Goal: Task Accomplishment & Management: Manage account settings

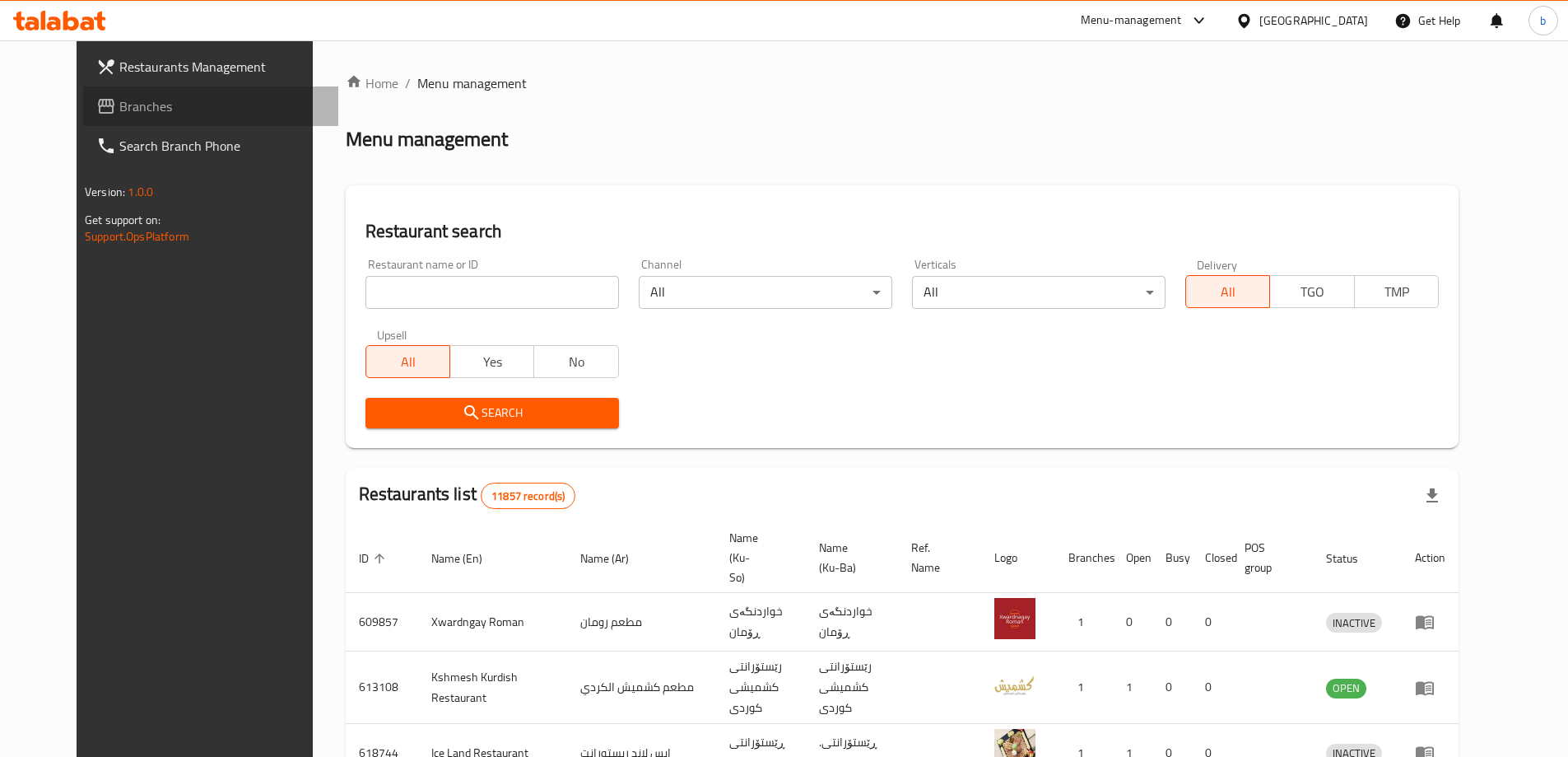
click at [120, 112] on span "Branches" at bounding box center [222, 106] width 205 height 19
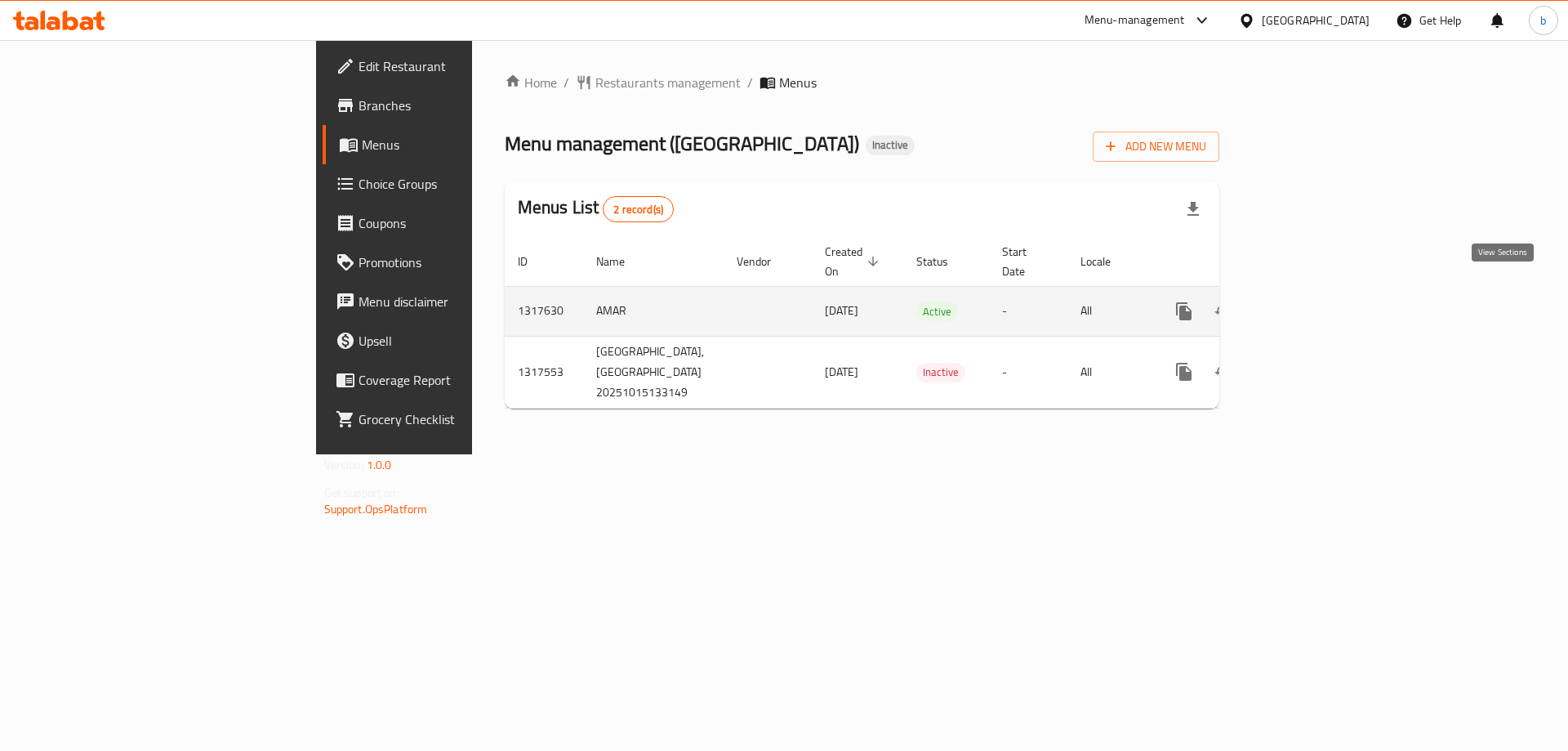
click at [1322, 292] on link "enhanced table" at bounding box center [1301, 311] width 40 height 40
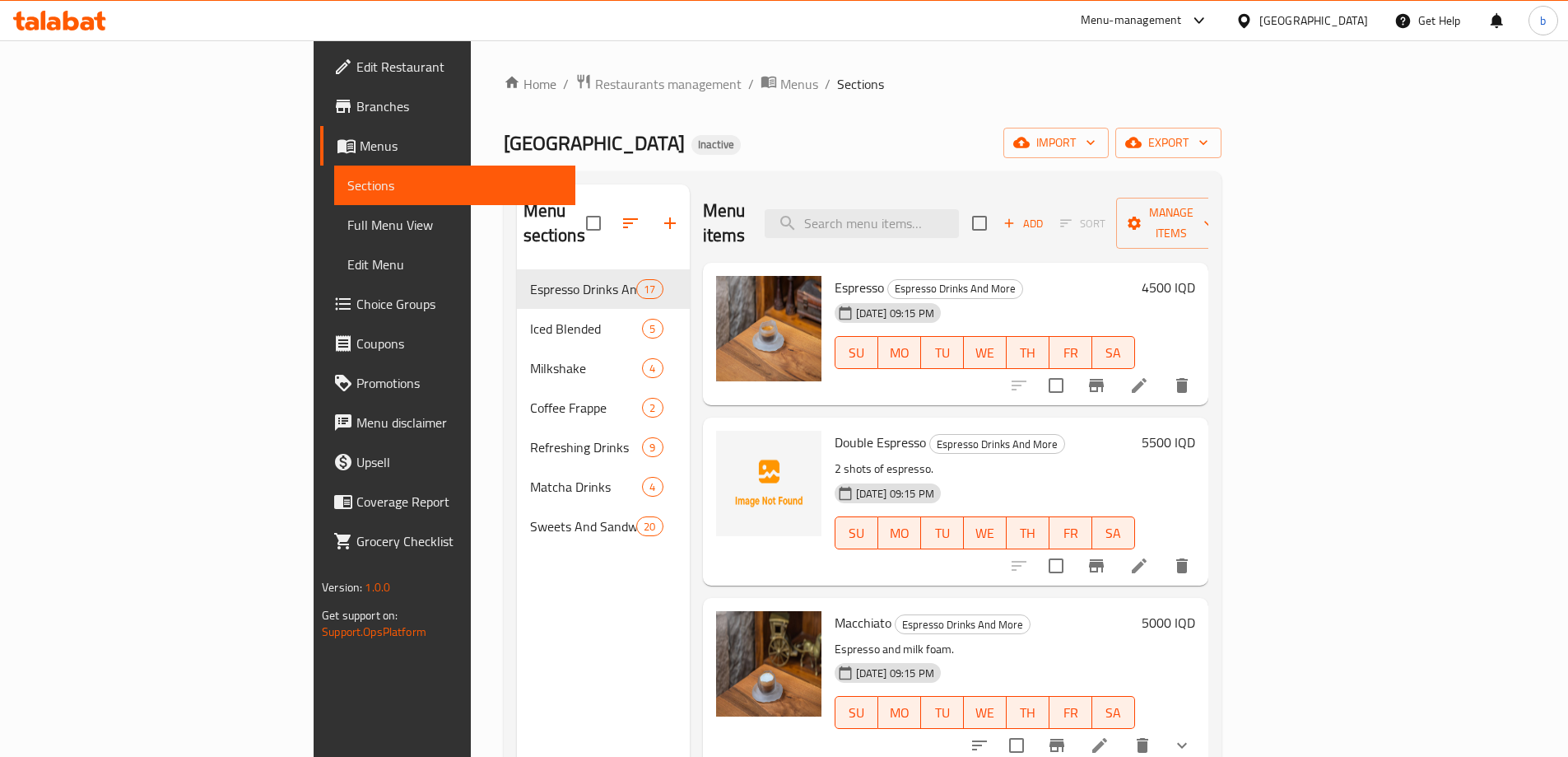
click at [348, 229] on span "Full Menu View" at bounding box center [455, 225] width 215 height 19
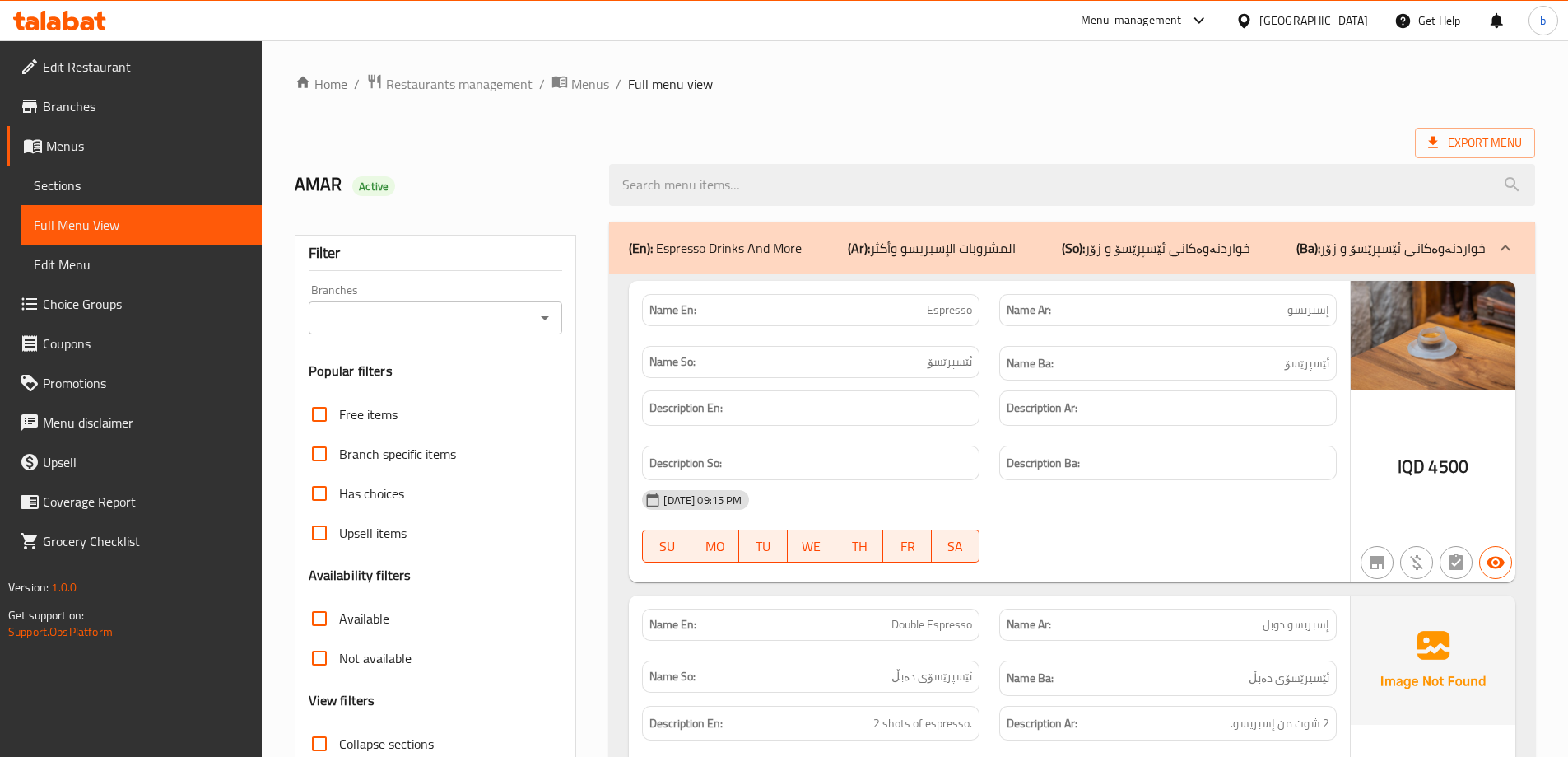
click at [566, 311] on div "Filter Branches Branches Popular filters Free items Branch specific items Has c…" at bounding box center [436, 539] width 282 height 609
click at [550, 316] on icon "Open" at bounding box center [544, 318] width 19 height 19
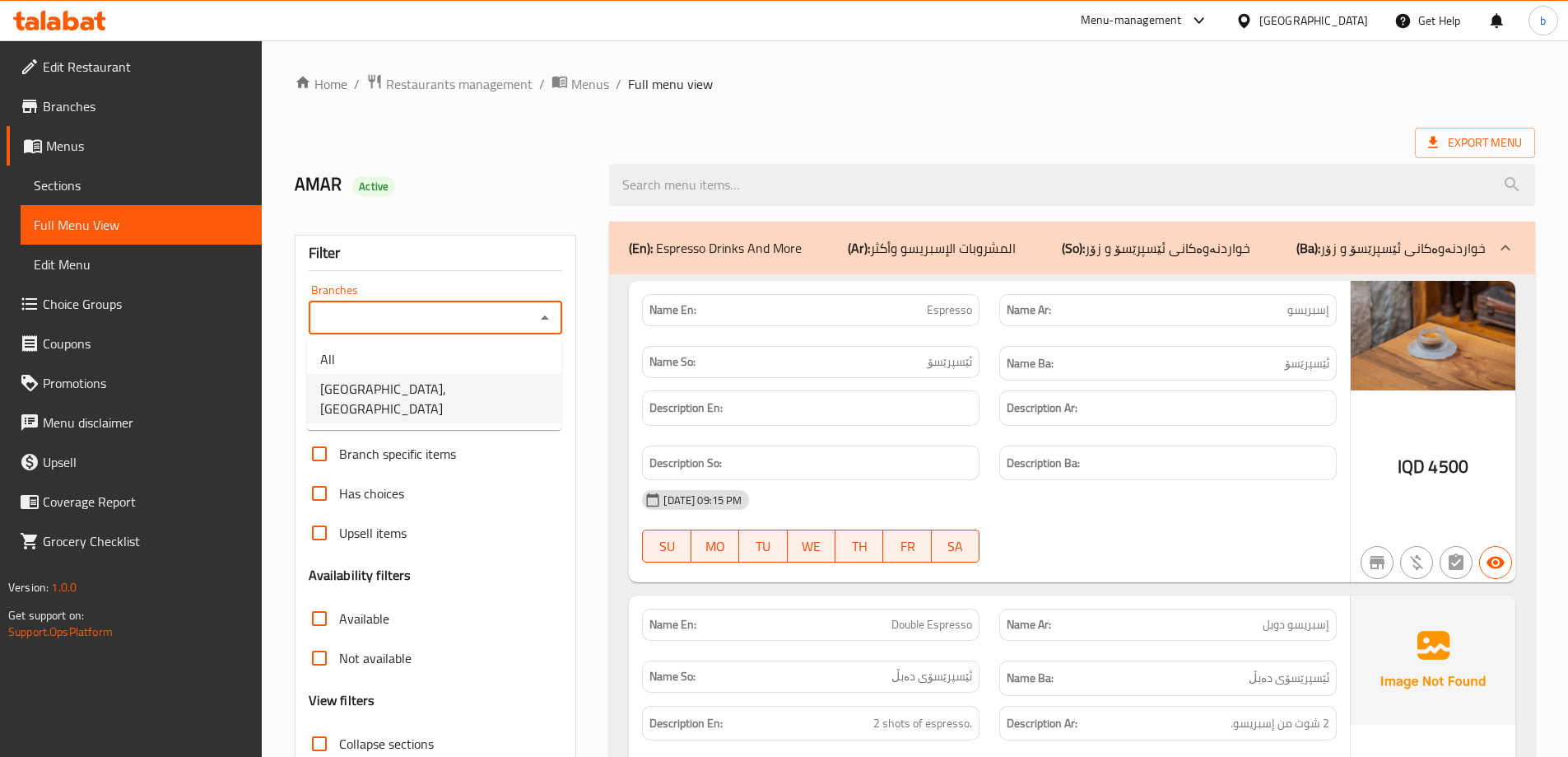
click at [424, 385] on span "[GEOGRAPHIC_DATA], [GEOGRAPHIC_DATA]" at bounding box center [434, 398] width 228 height 40
type input "[GEOGRAPHIC_DATA], [GEOGRAPHIC_DATA]"
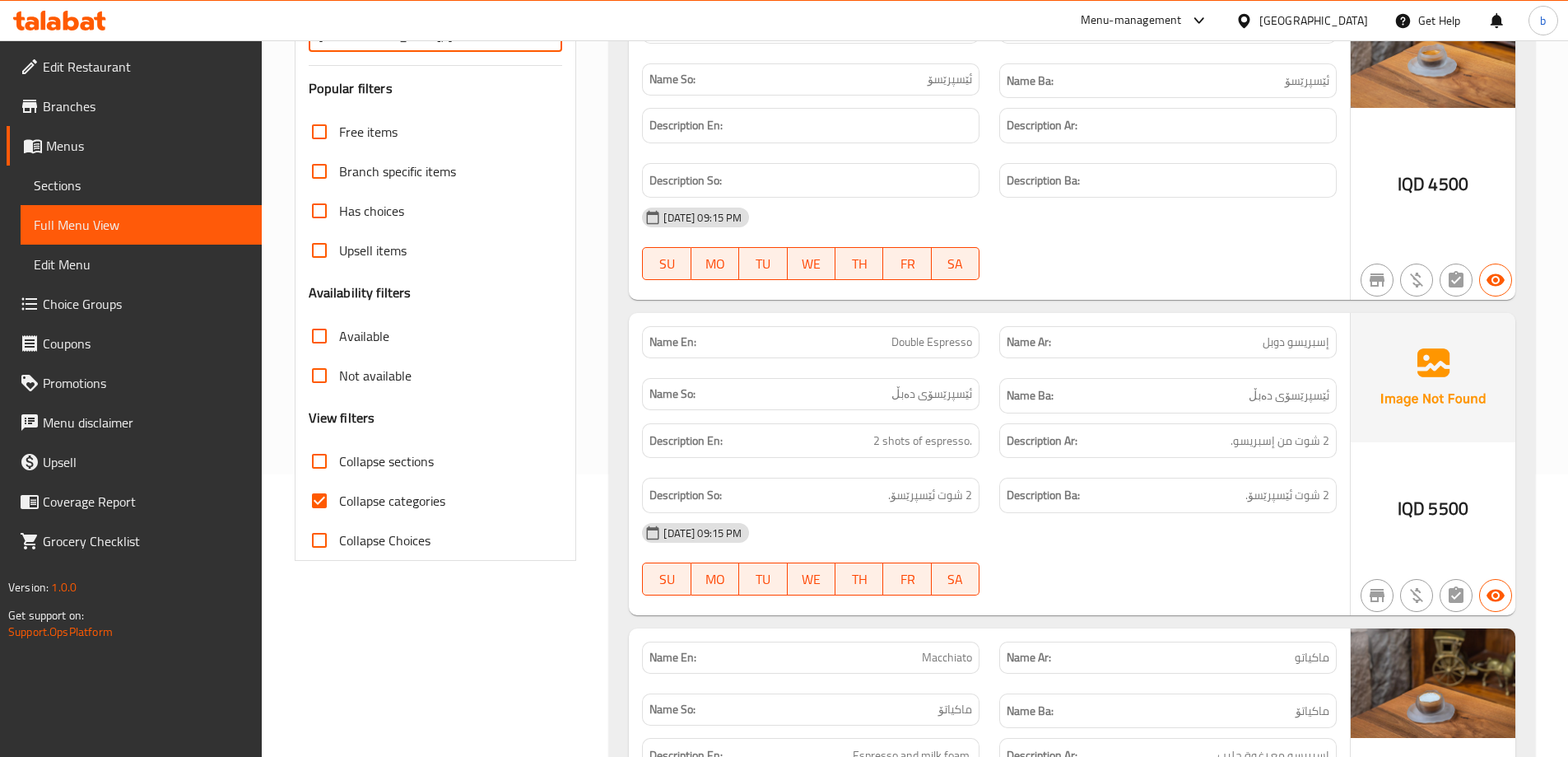
scroll to position [385, 0]
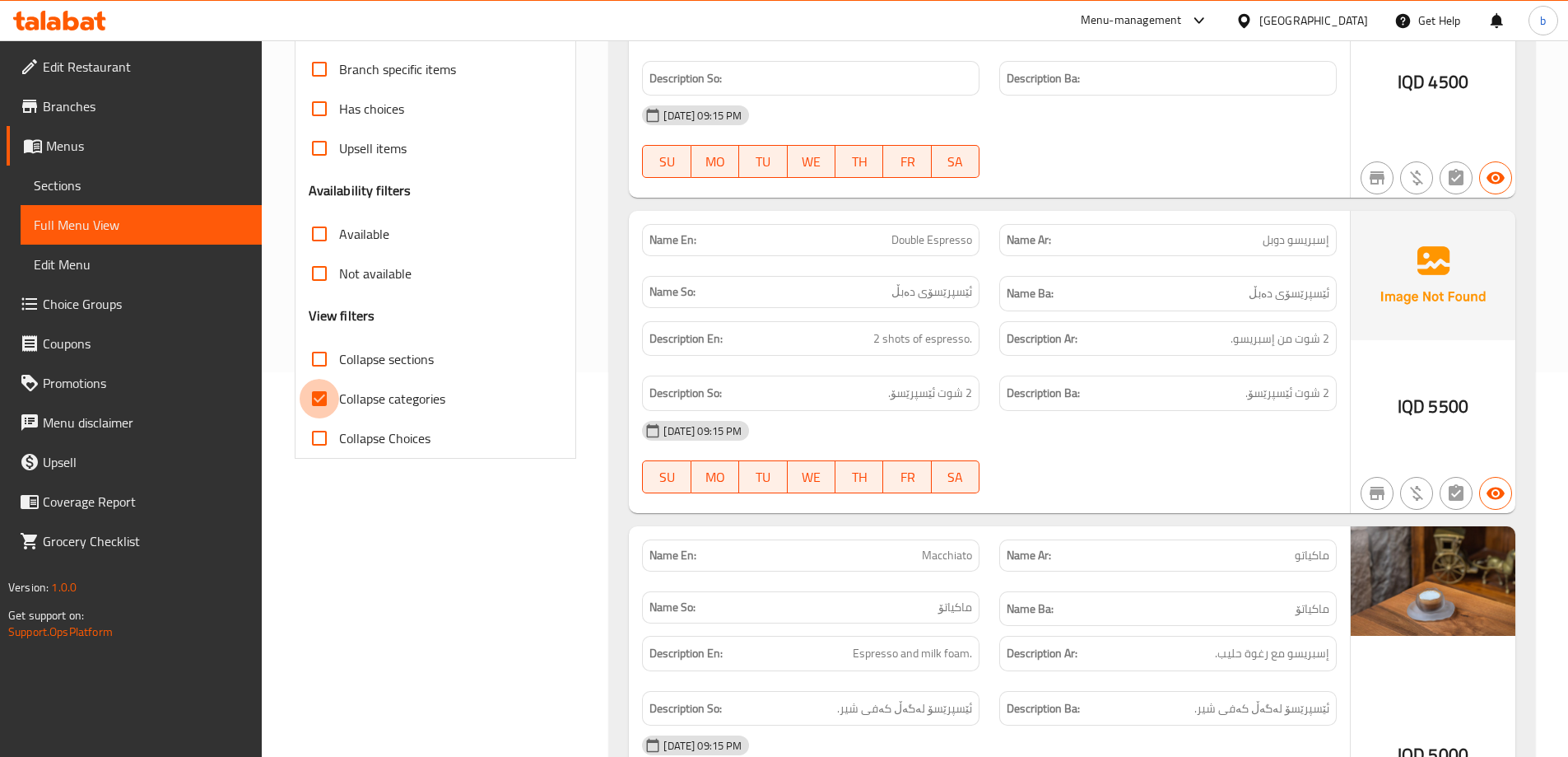
click at [313, 393] on input "Collapse categories" at bounding box center [319, 398] width 40 height 40
checkbox input "false"
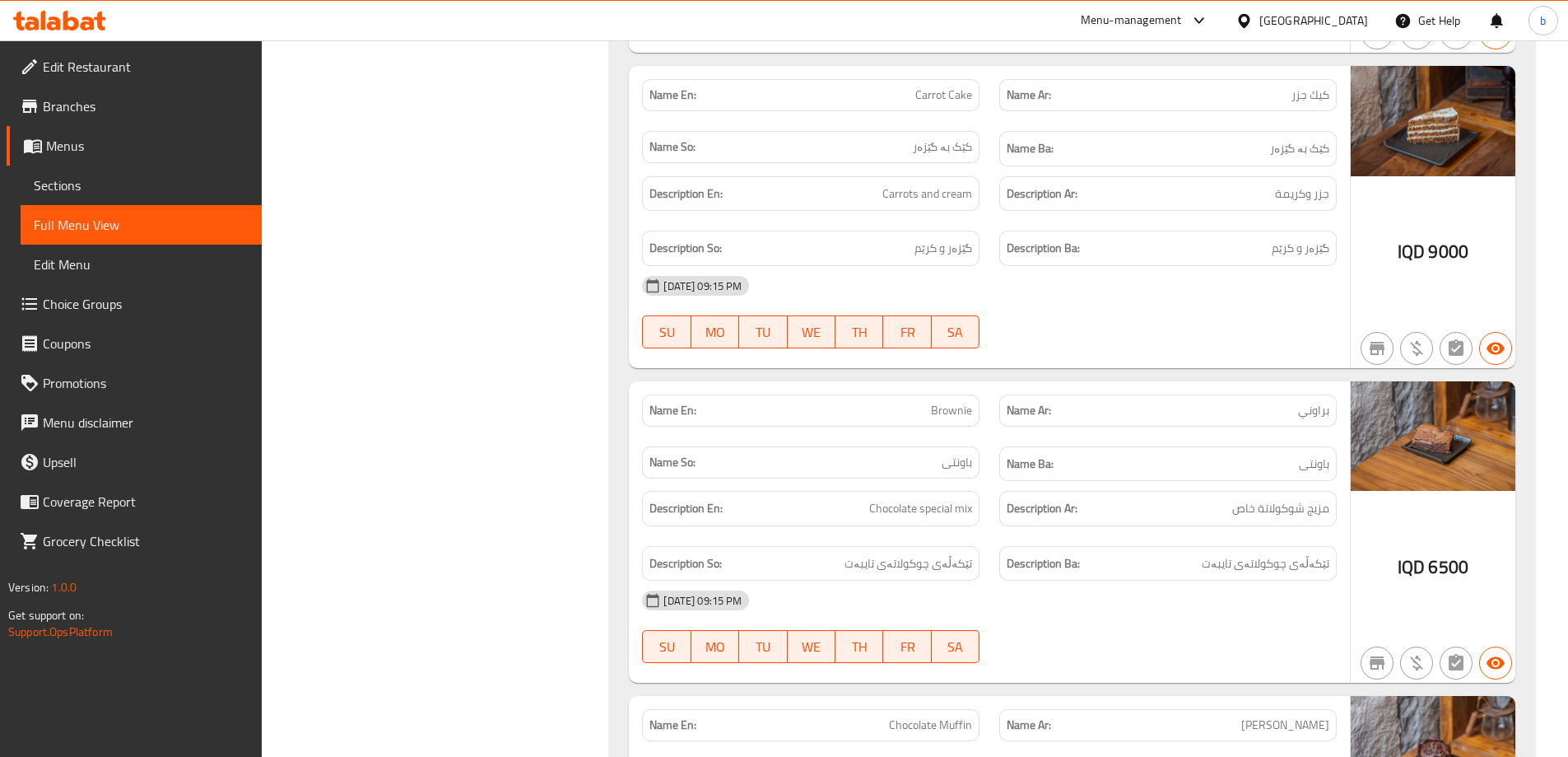
scroll to position [18128, 0]
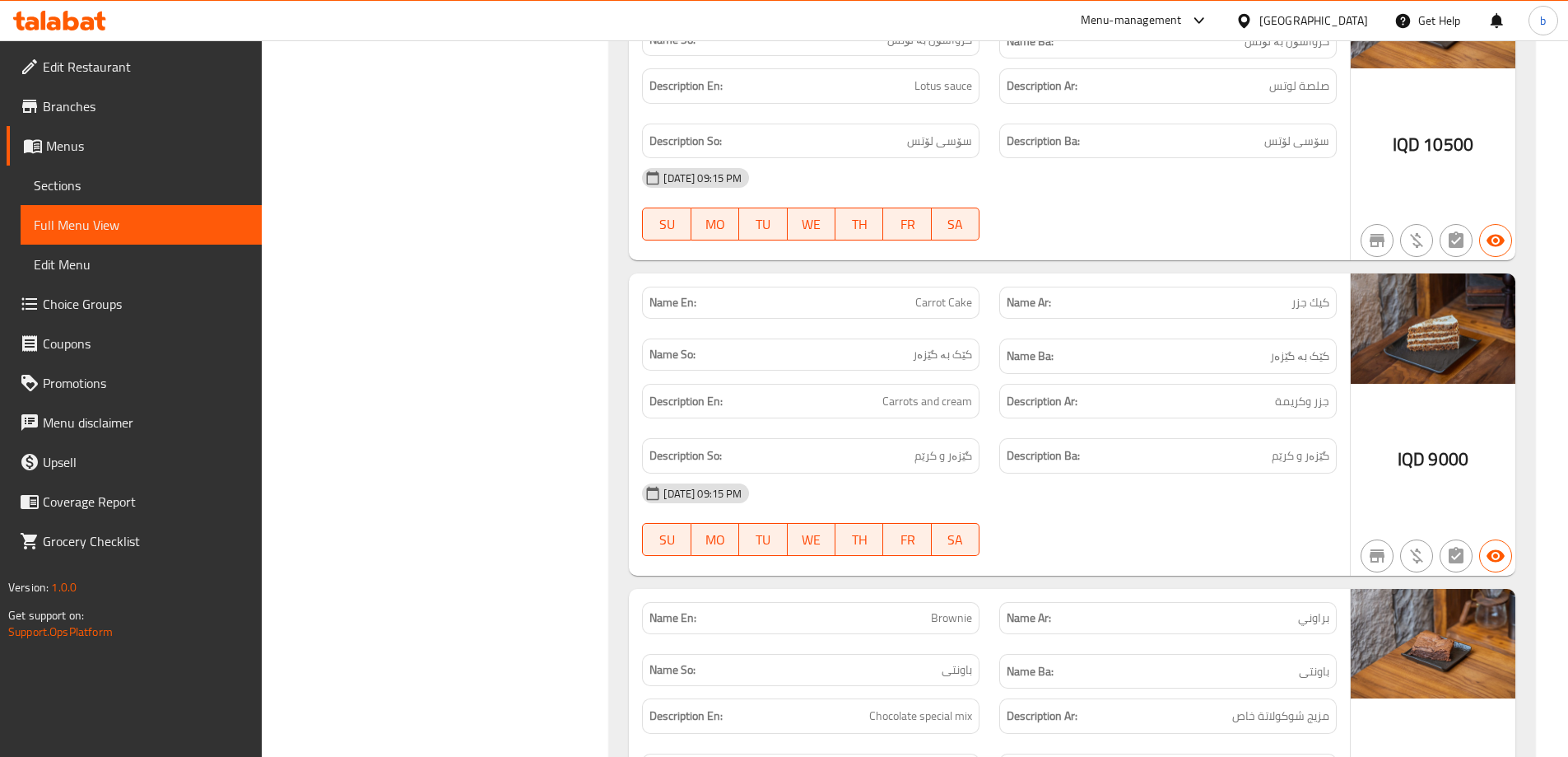
click at [951, 610] on span "Brownie" at bounding box center [952, 619] width 41 height 18
copy span "Brownie"
click at [66, 188] on span "Sections" at bounding box center [141, 185] width 215 height 19
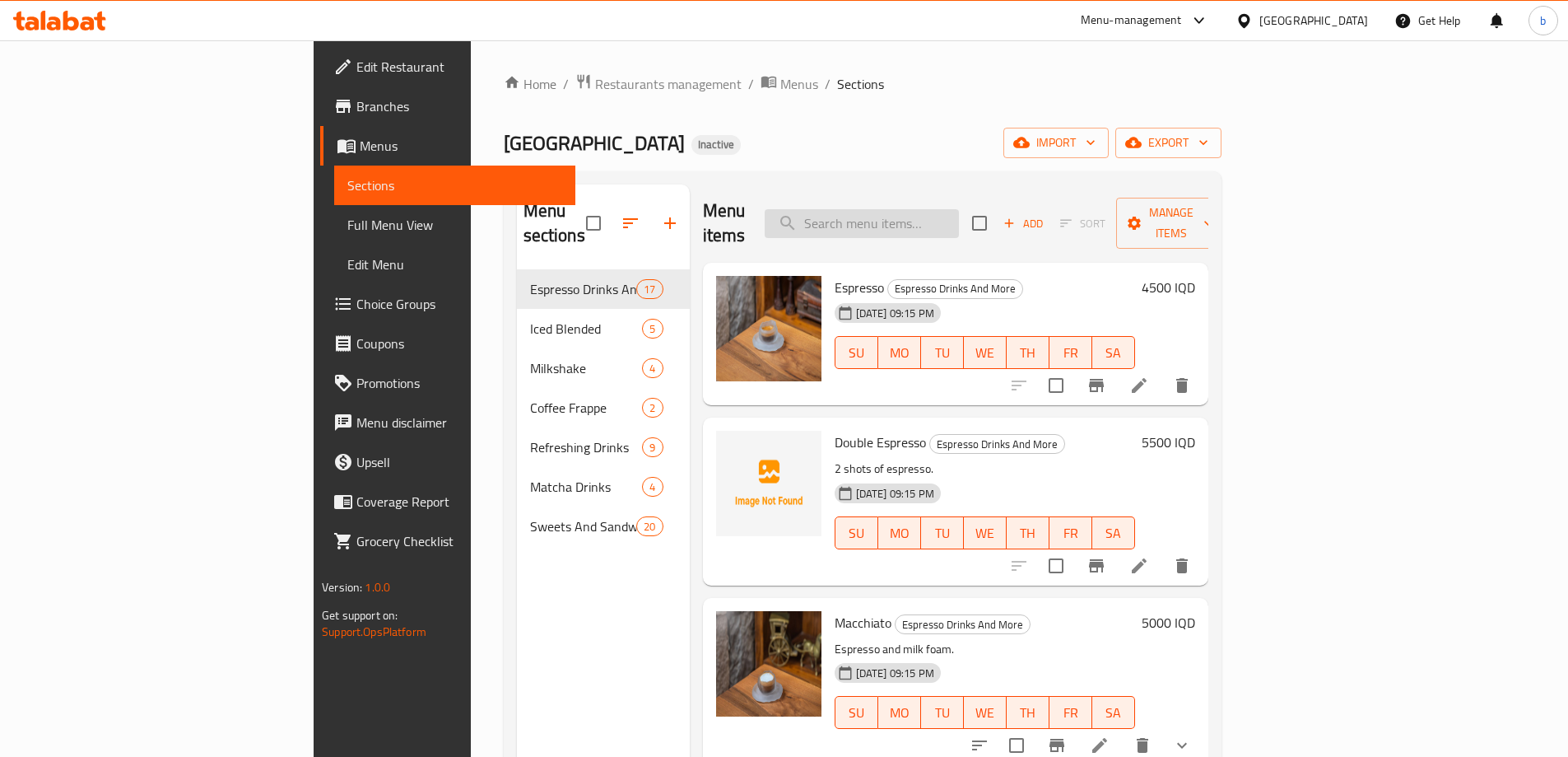
click at [959, 209] on input "search" at bounding box center [862, 224] width 195 height 29
paste input "Brownie"
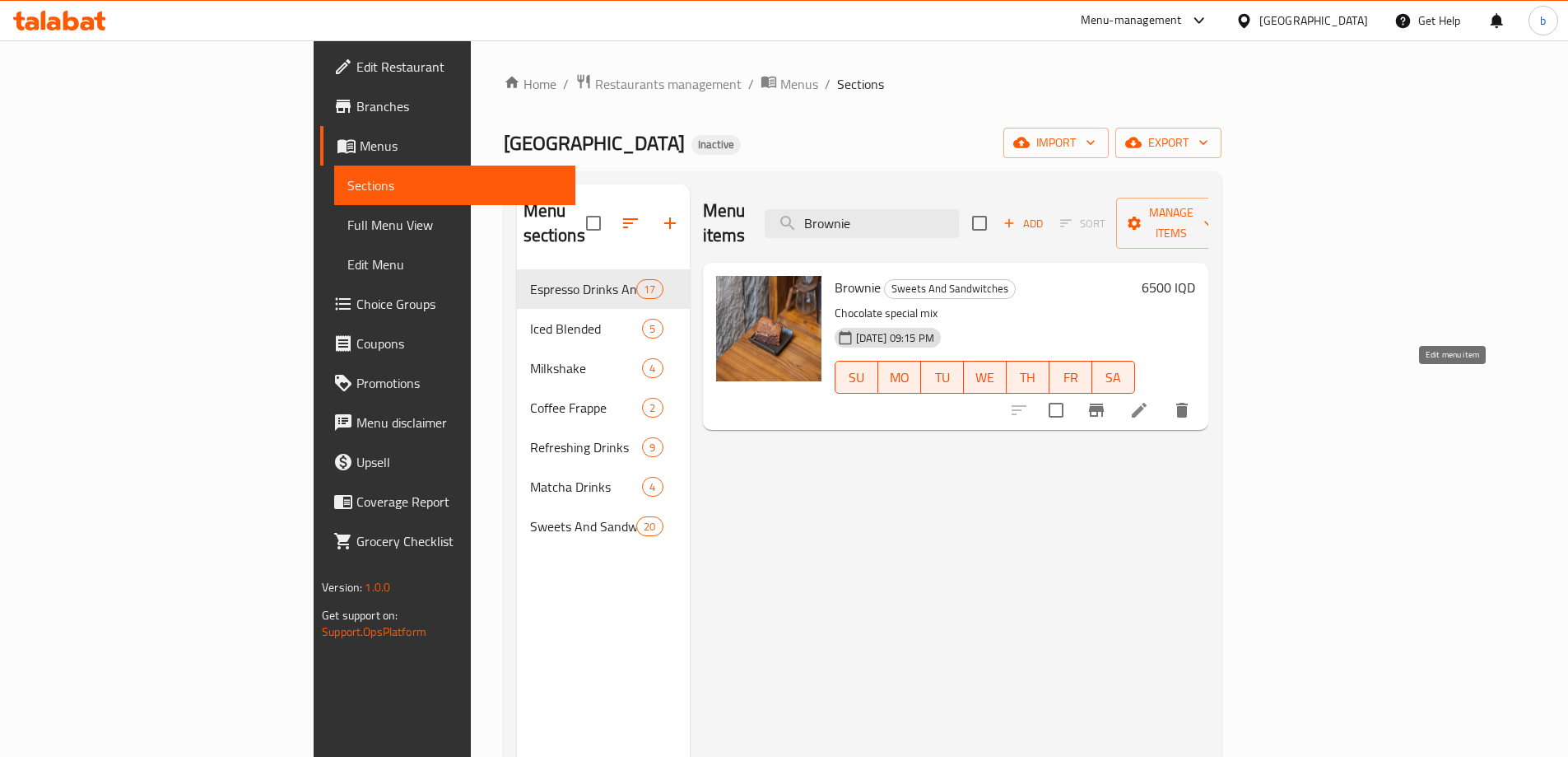
type input "Brownie"
click at [1149, 400] on icon at bounding box center [1139, 410] width 19 height 19
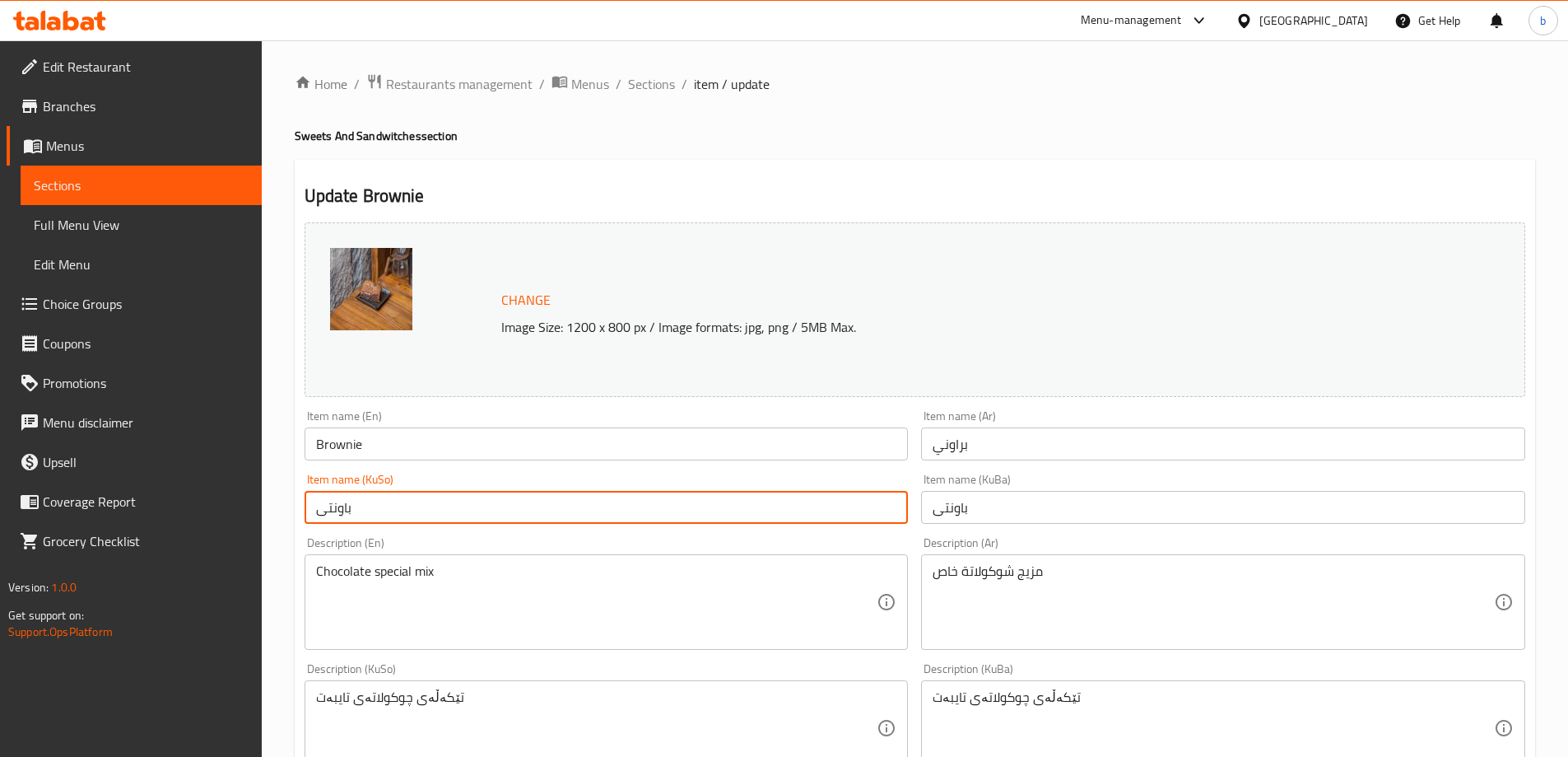
drag, startPoint x: 428, startPoint y: 504, endPoint x: 228, endPoint y: 502, distance: 200.0
click at [228, 502] on div "Edit Restaurant Branches Menus Sections Full Menu View Edit Menu Choice Groups …" at bounding box center [784, 708] width 1568 height 1337
type input "براونی"
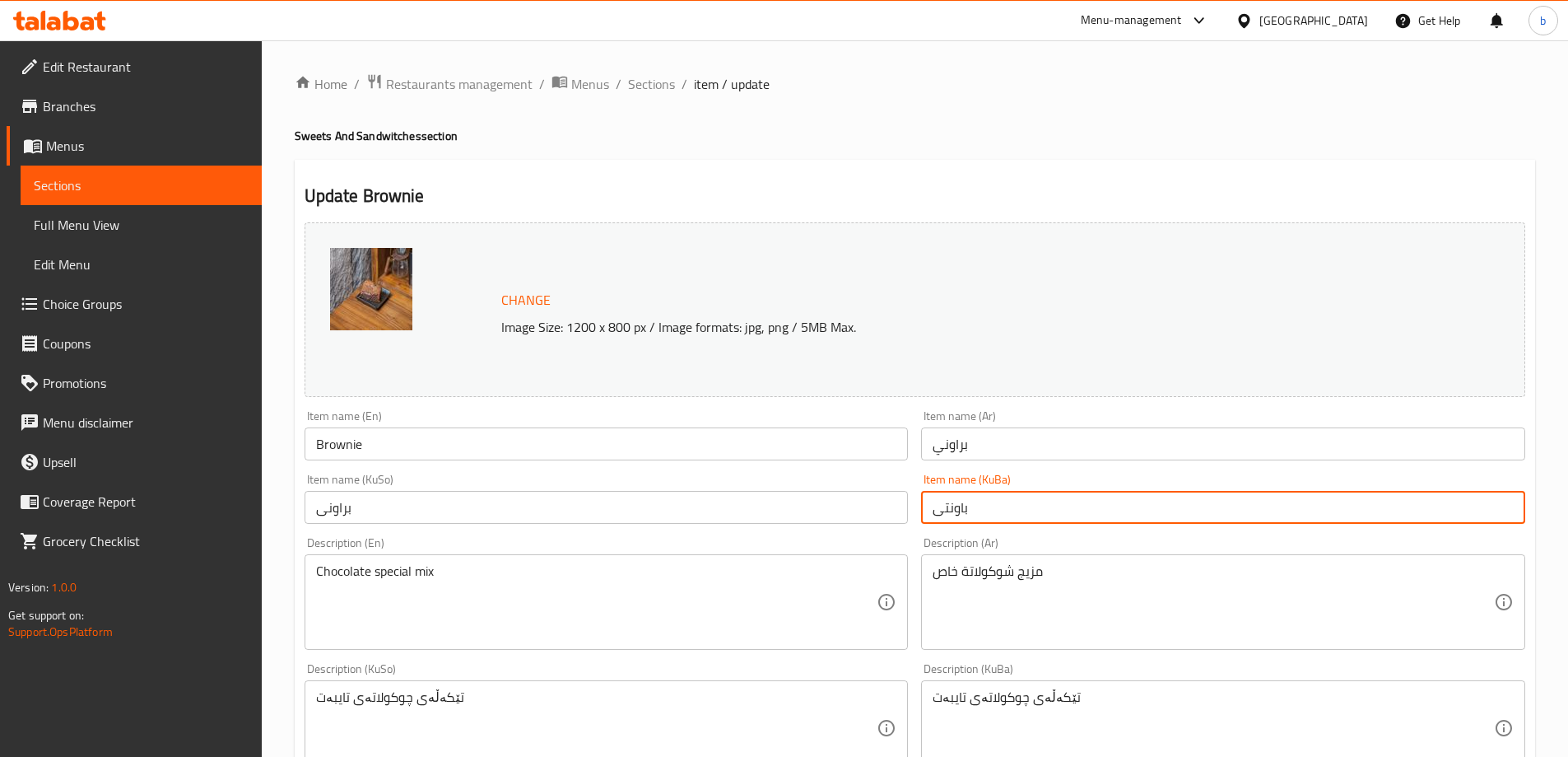
paste input "اون"
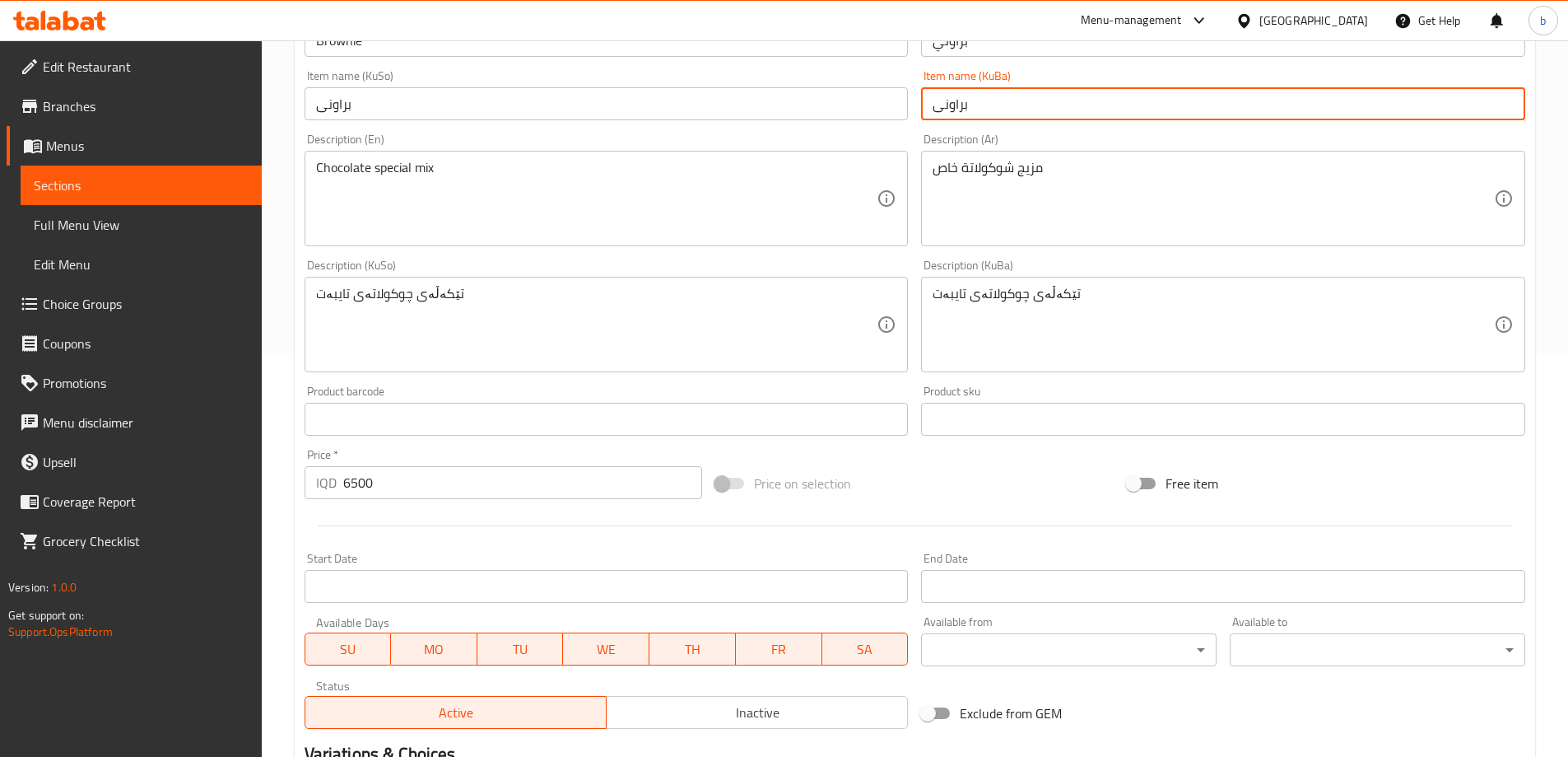
scroll to position [621, 0]
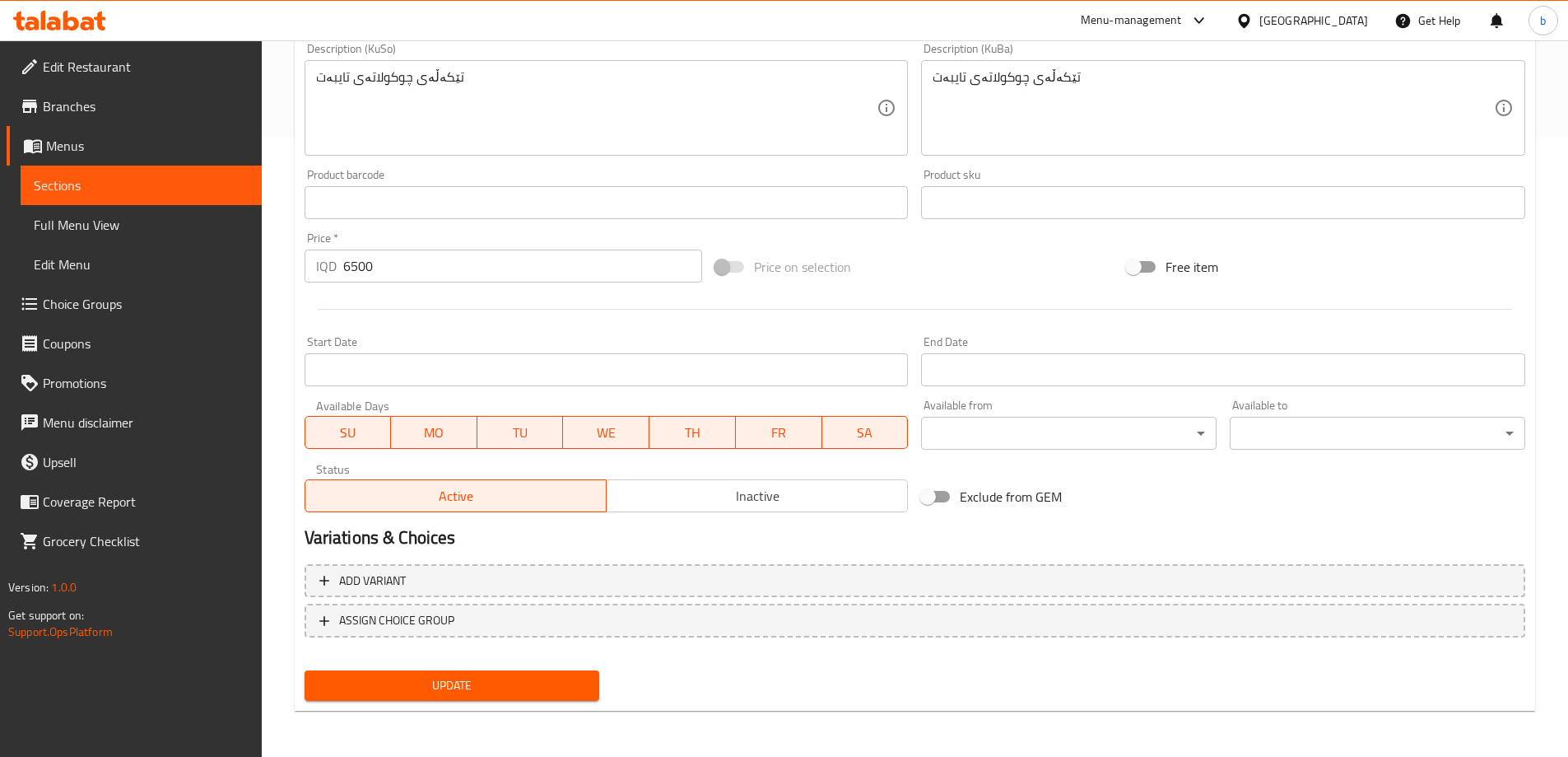
type input "براونی"
click at [495, 693] on span "Update" at bounding box center [452, 685] width 269 height 20
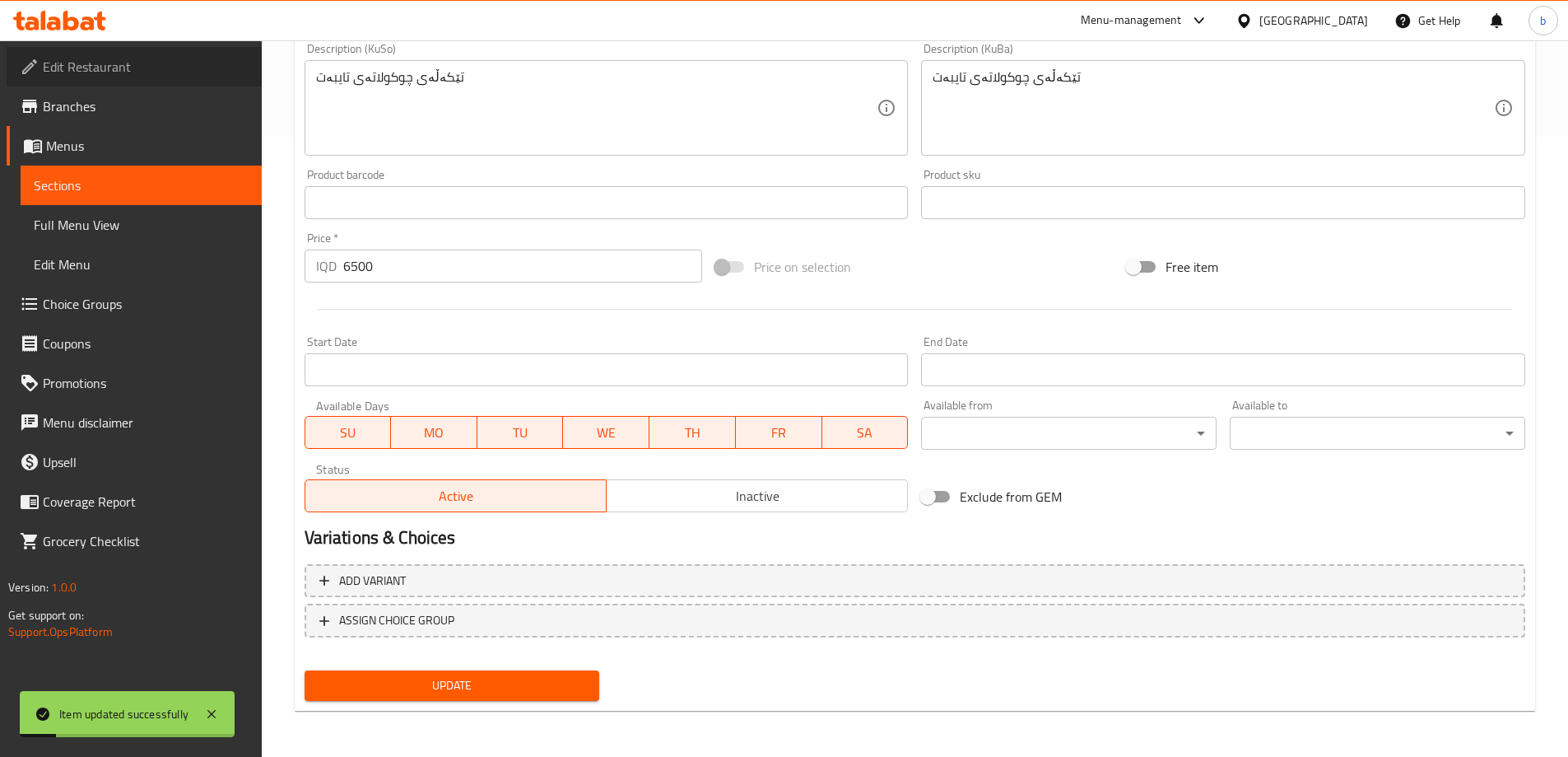
click at [213, 69] on span "Edit Restaurant" at bounding box center [145, 66] width 205 height 19
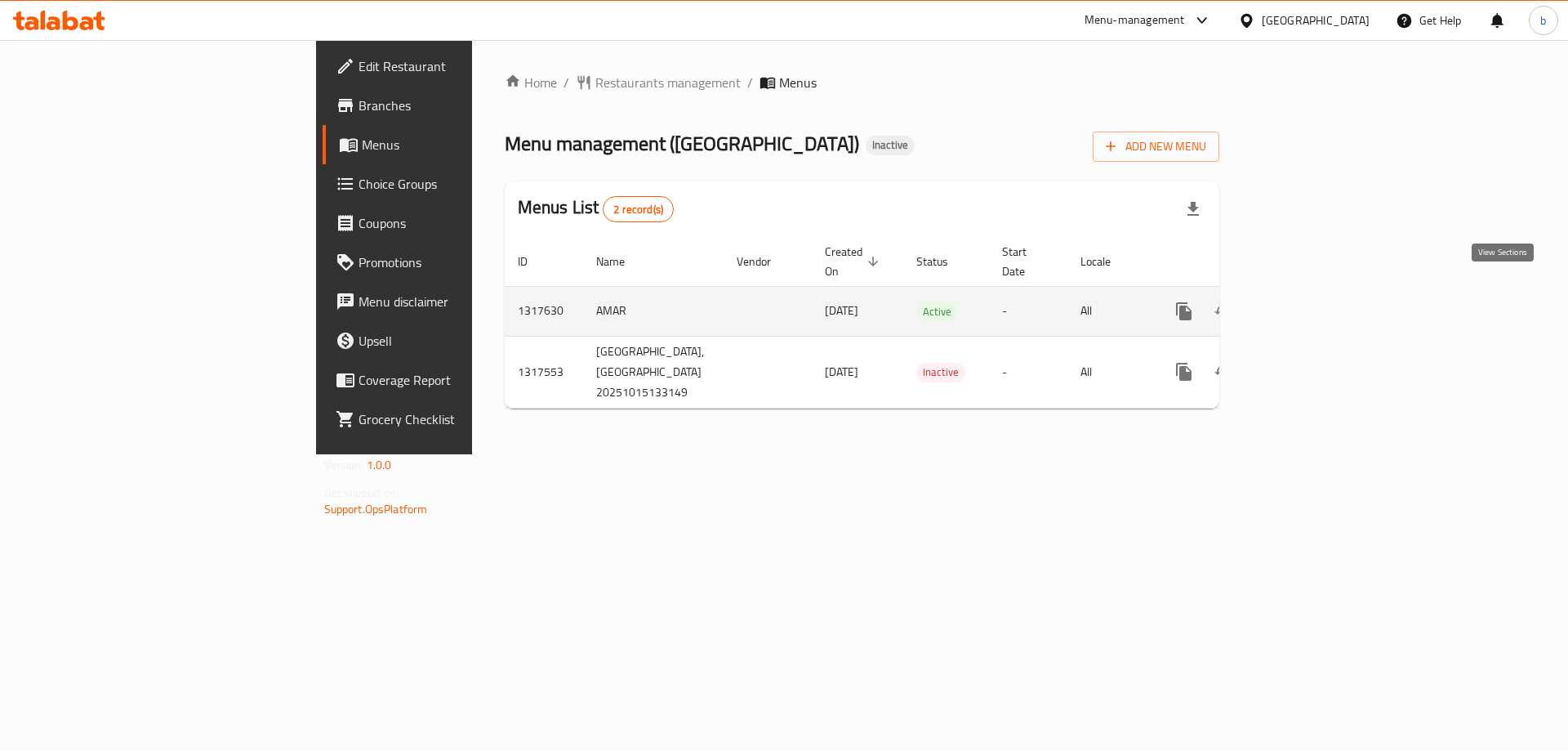
click at [1312, 302] on icon "enhanced table" at bounding box center [1301, 311] width 19 height 19
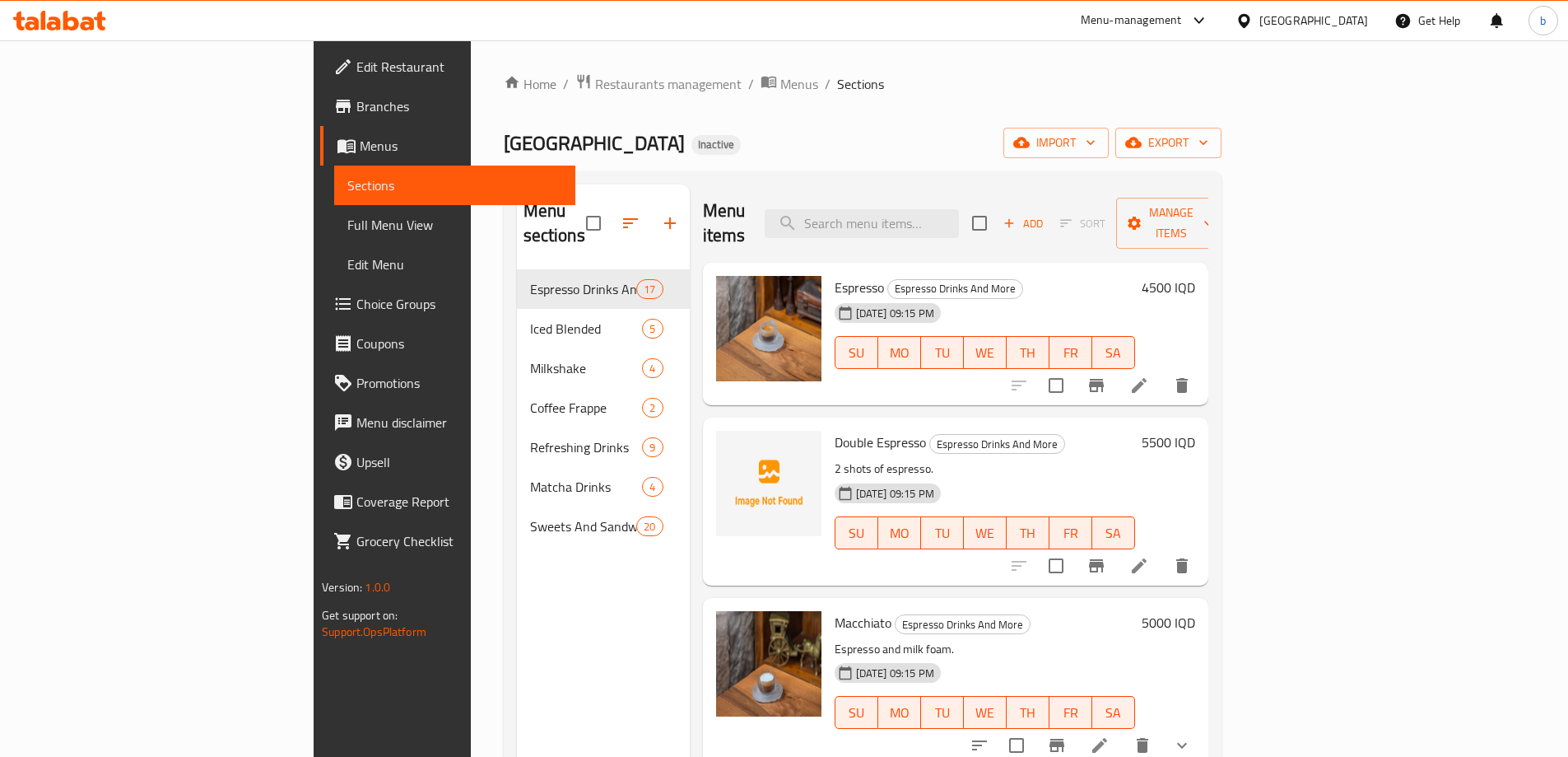
click at [348, 227] on span "Full Menu View" at bounding box center [455, 225] width 215 height 19
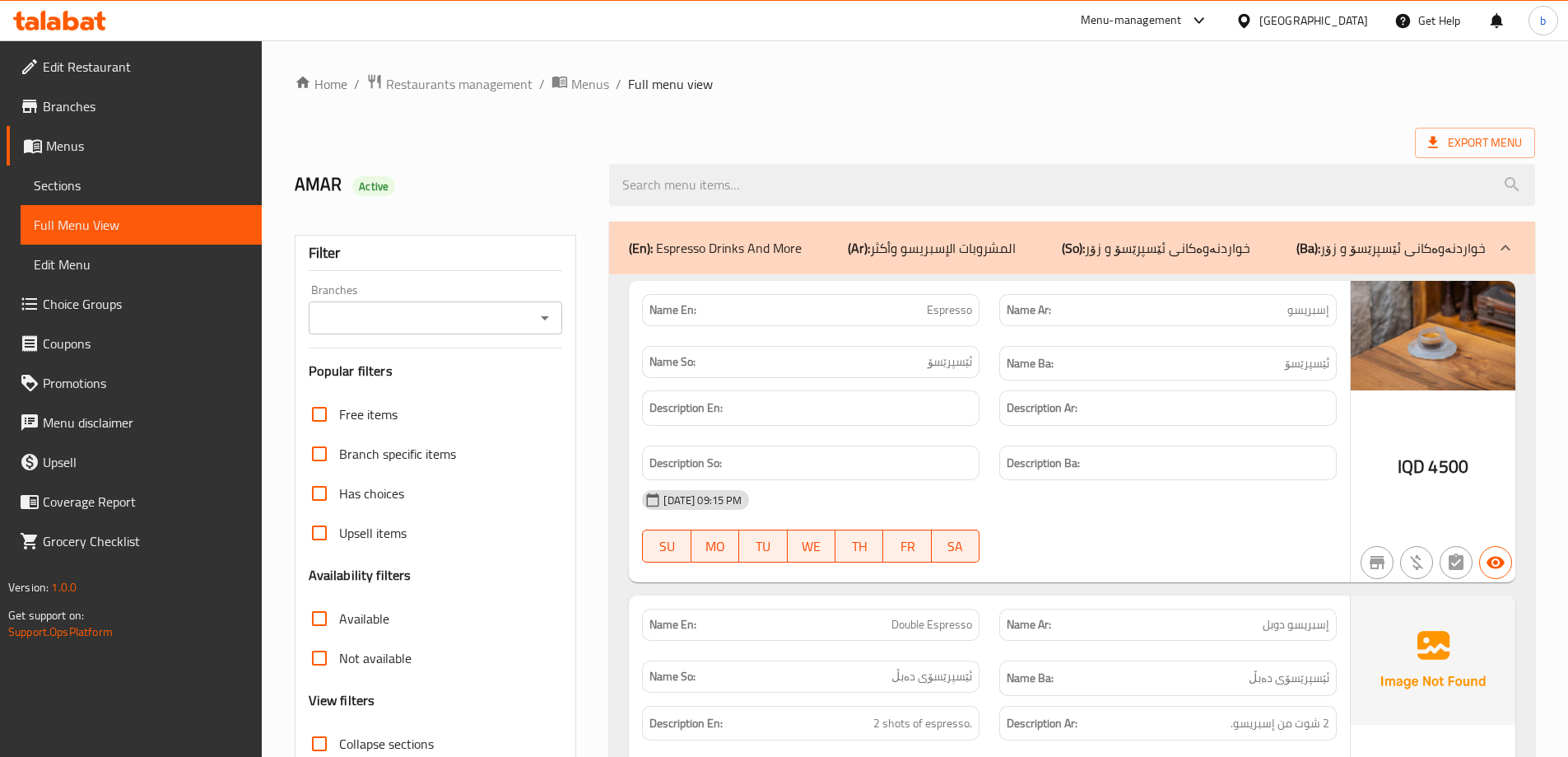
click at [552, 322] on icon "Open" at bounding box center [544, 318] width 19 height 19
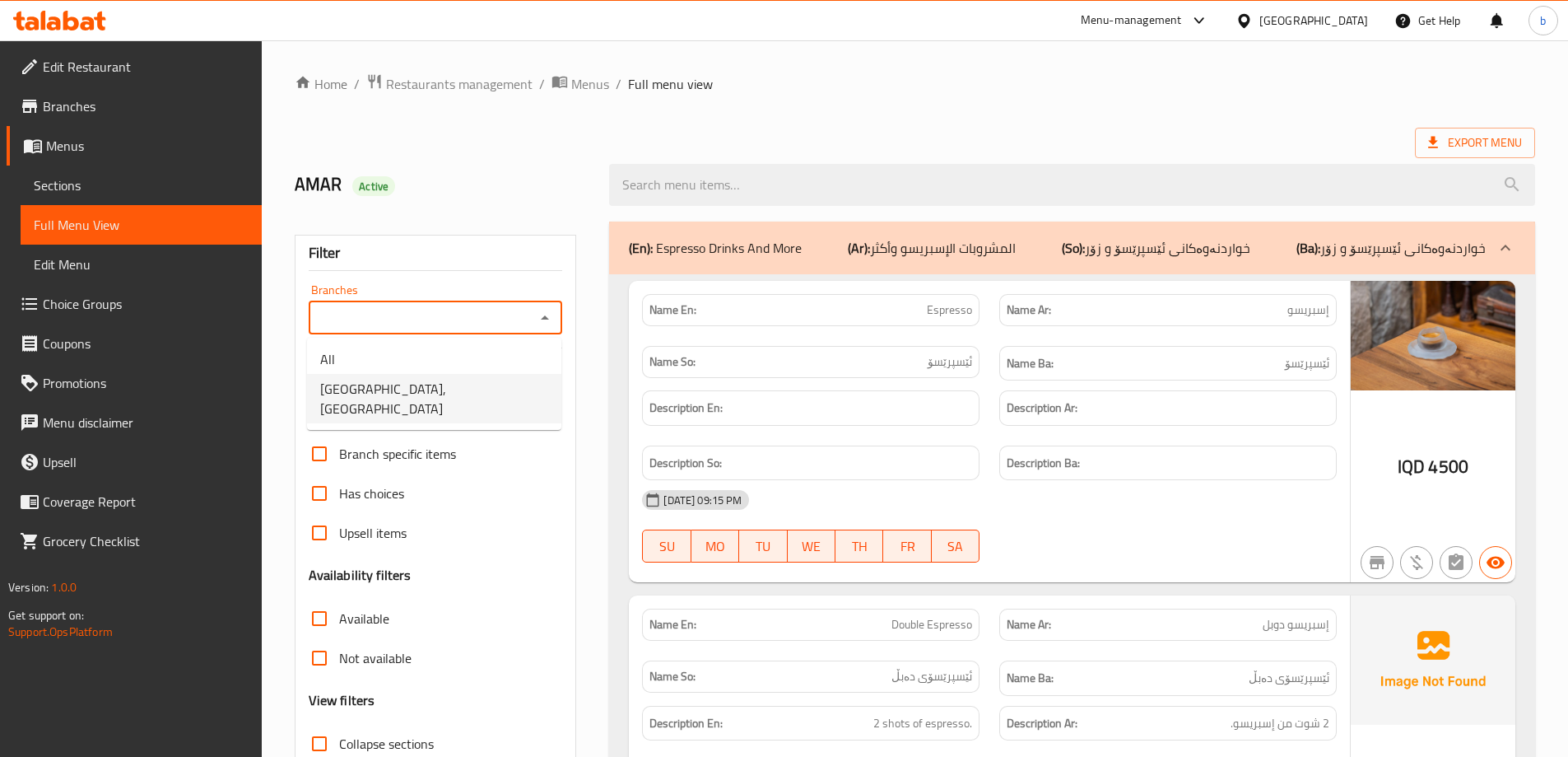
click at [466, 397] on span "[GEOGRAPHIC_DATA], [GEOGRAPHIC_DATA]" at bounding box center [434, 398] width 228 height 40
type input "[GEOGRAPHIC_DATA], [GEOGRAPHIC_DATA]"
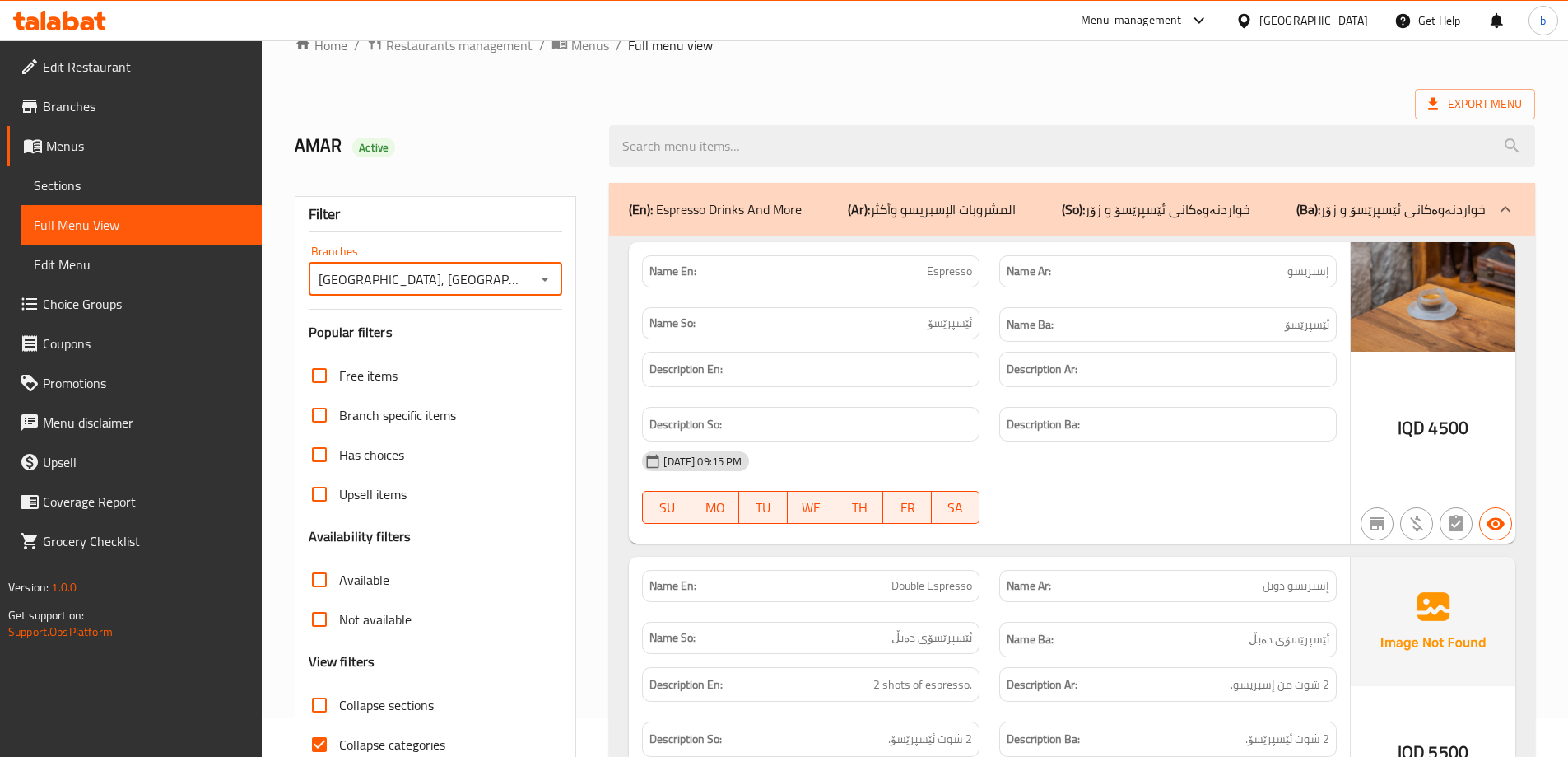
scroll to position [424, 0]
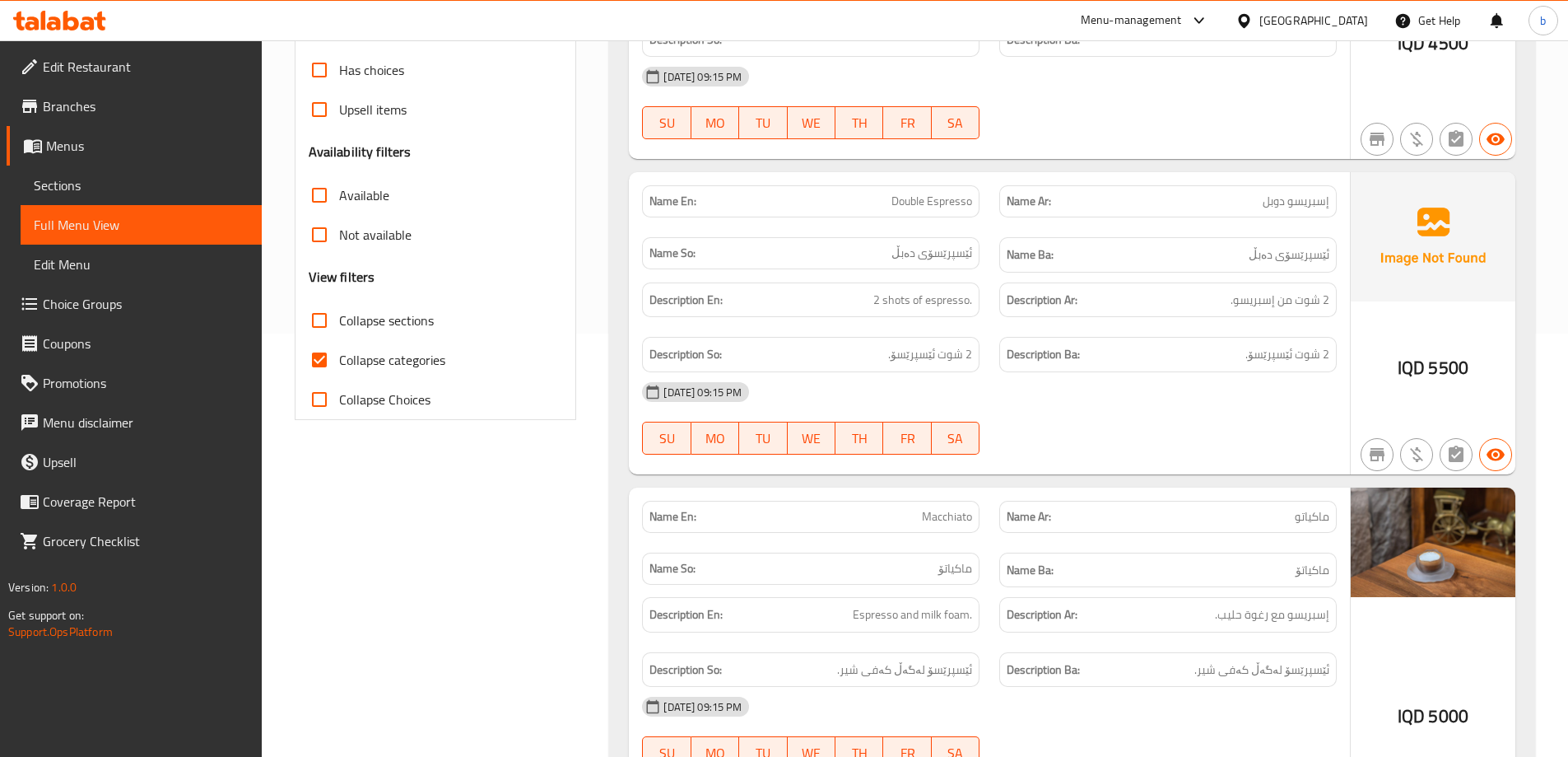
click at [317, 349] on input "Collapse categories" at bounding box center [319, 360] width 40 height 40
checkbox input "false"
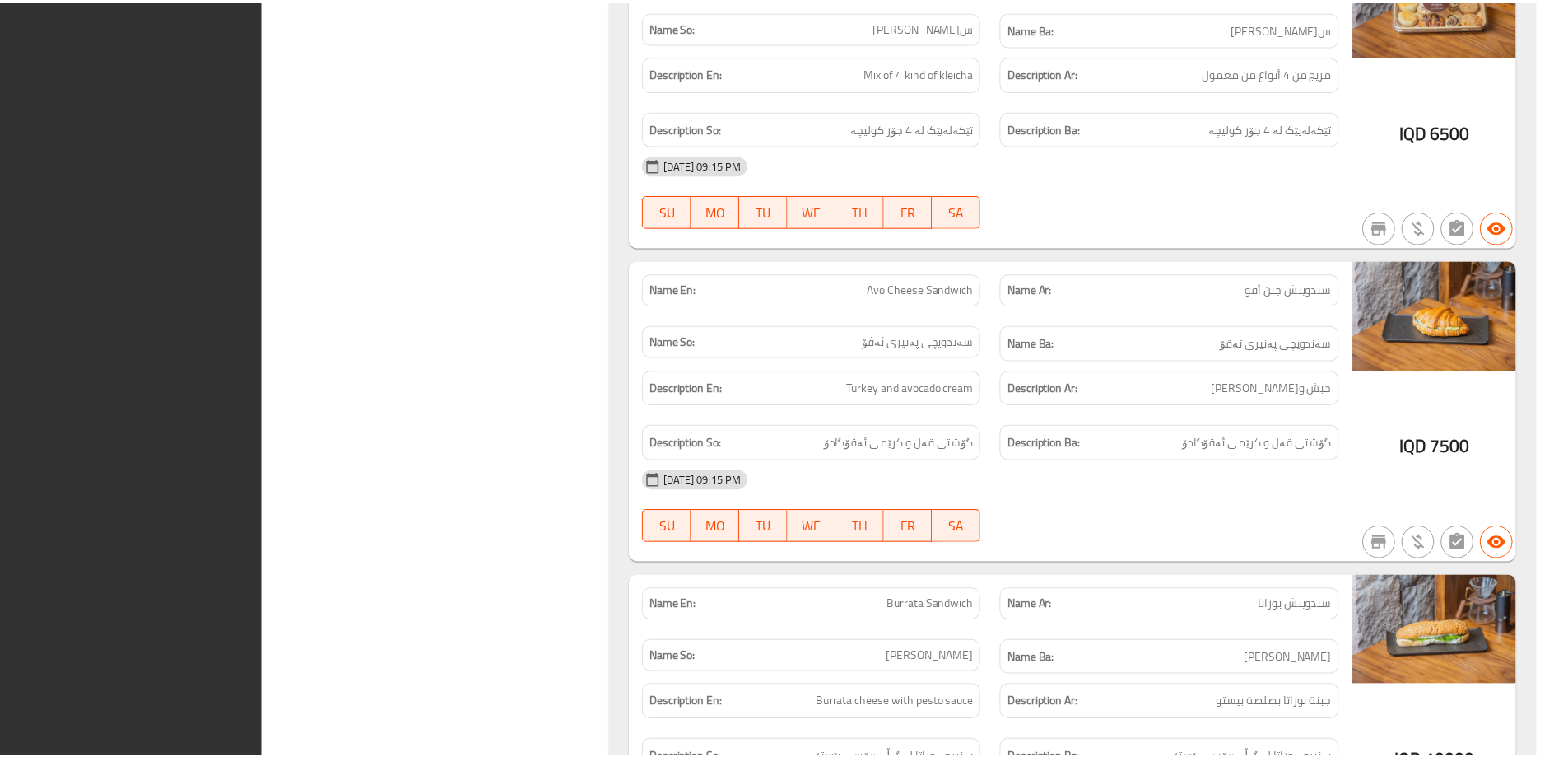
scroll to position [22932, 0]
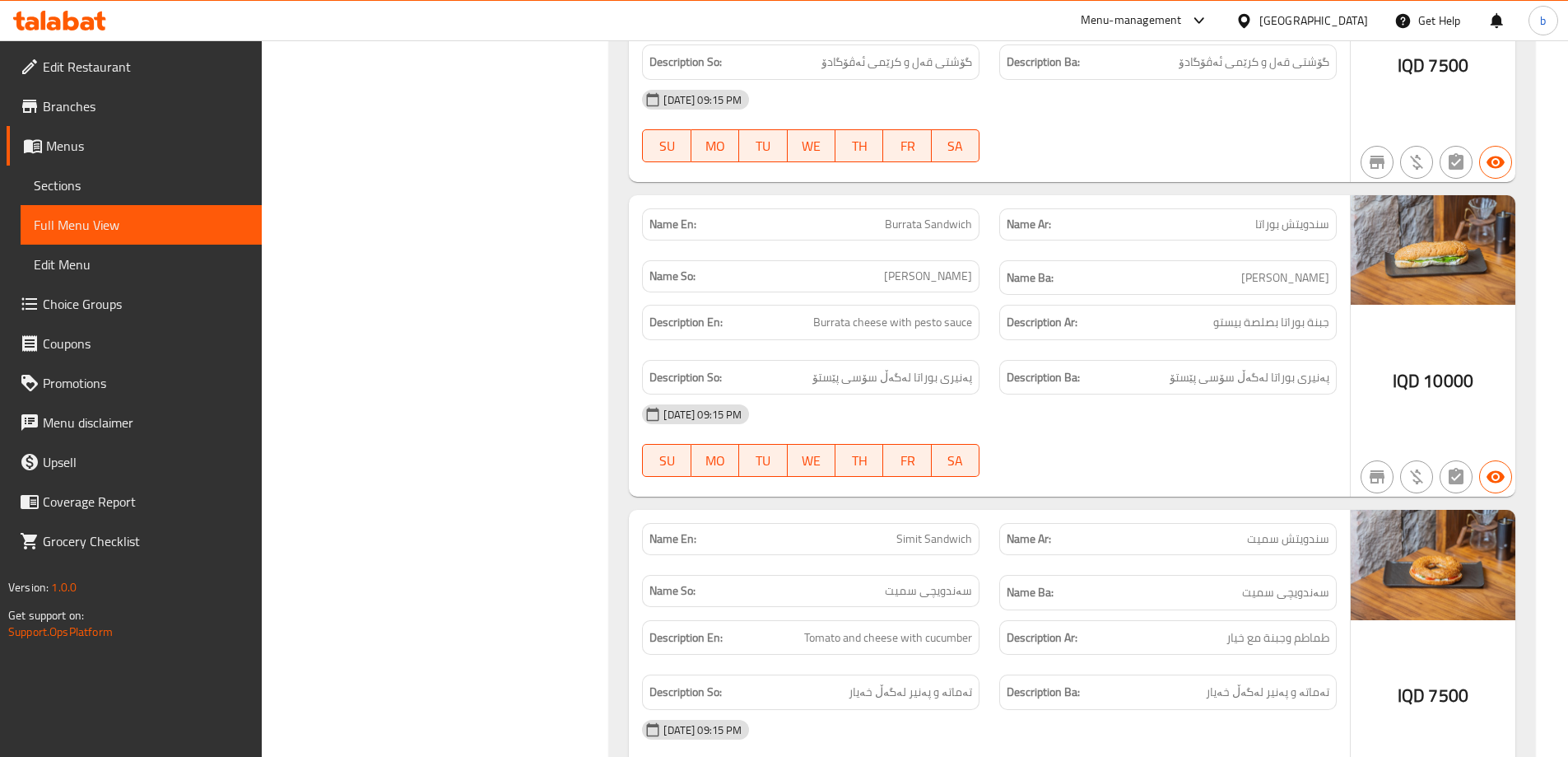
click at [103, 104] on span "Branches" at bounding box center [145, 106] width 205 height 19
